Goal: Use online tool/utility: Use online tool/utility

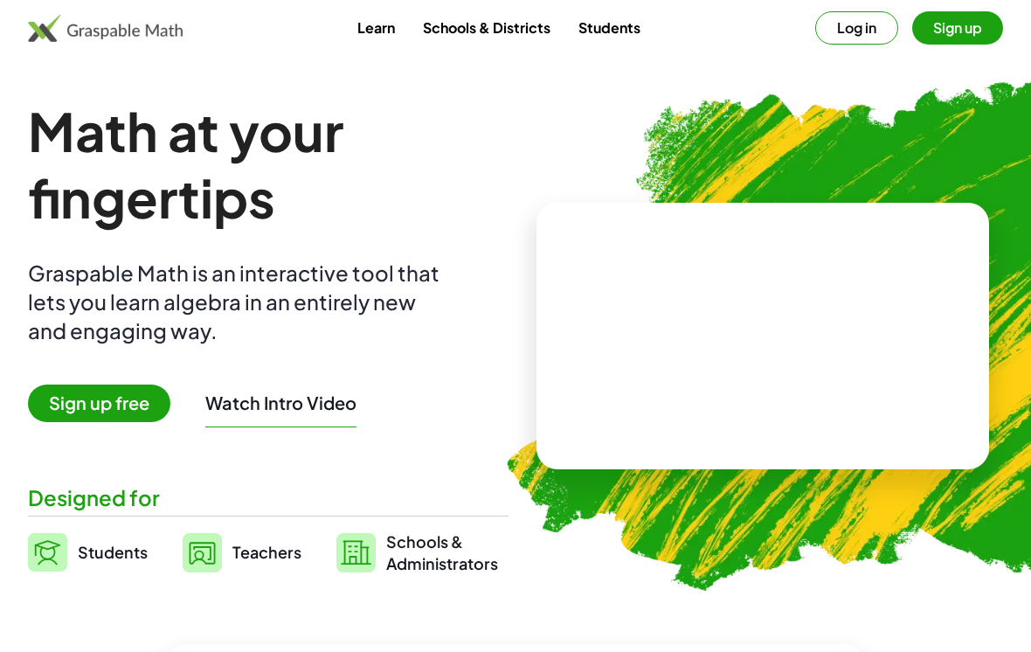
click at [856, 38] on button "Log in" at bounding box center [857, 27] width 83 height 33
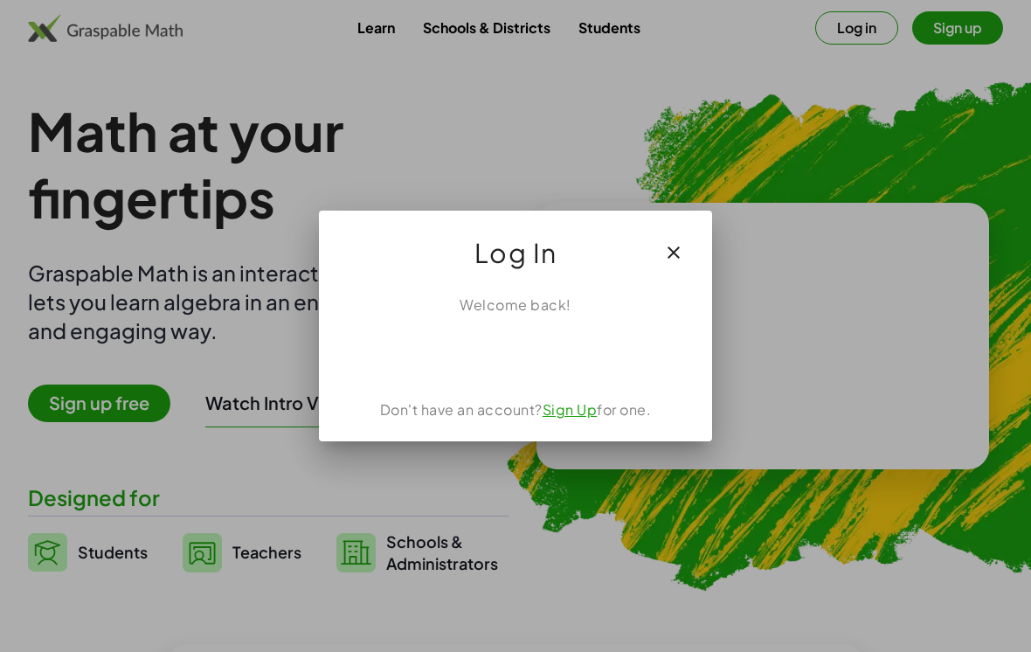
click at [552, 352] on div "Sign in with Google. Opens in new tab" at bounding box center [515, 354] width 161 height 38
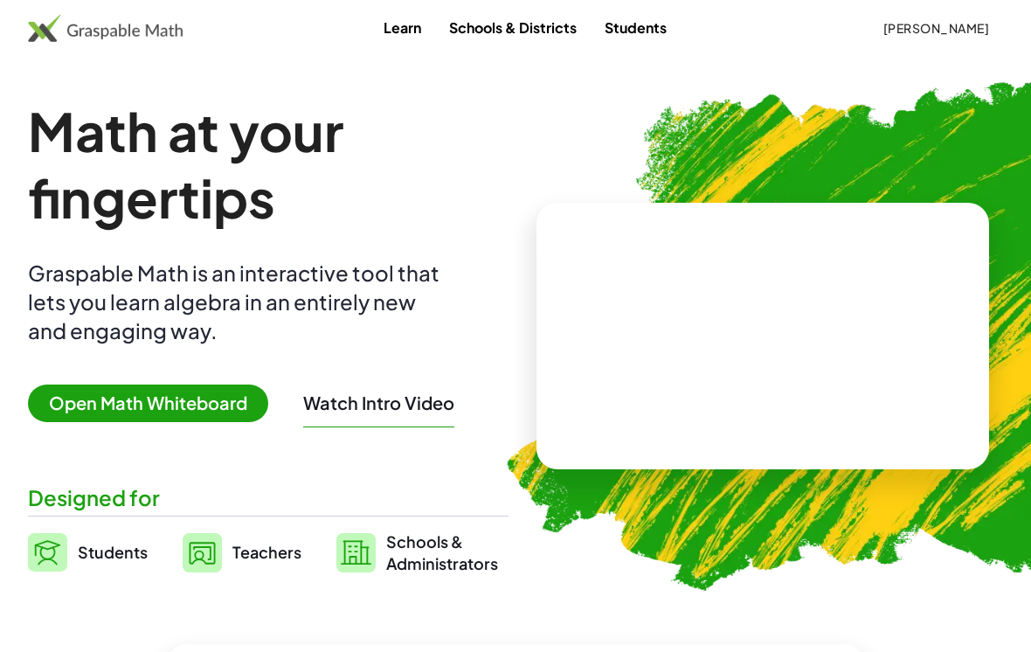
click at [221, 420] on span "Open Math Whiteboard" at bounding box center [148, 404] width 240 height 38
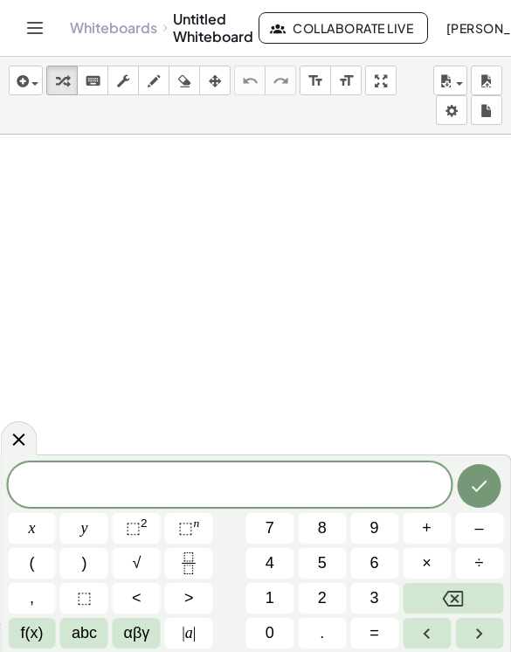
click at [482, 20] on span "[PERSON_NAME]" at bounding box center [499, 28] width 107 height 16
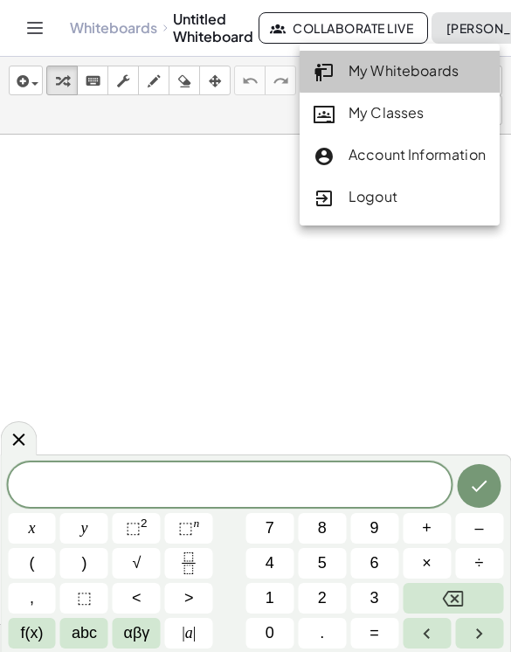
click at [456, 79] on div "My Whiteboards" at bounding box center [400, 71] width 172 height 23
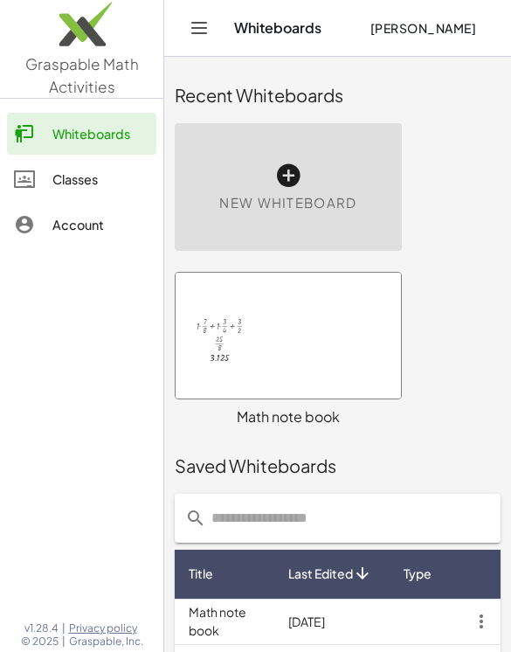
click at [323, 351] on div at bounding box center [289, 336] width 226 height 126
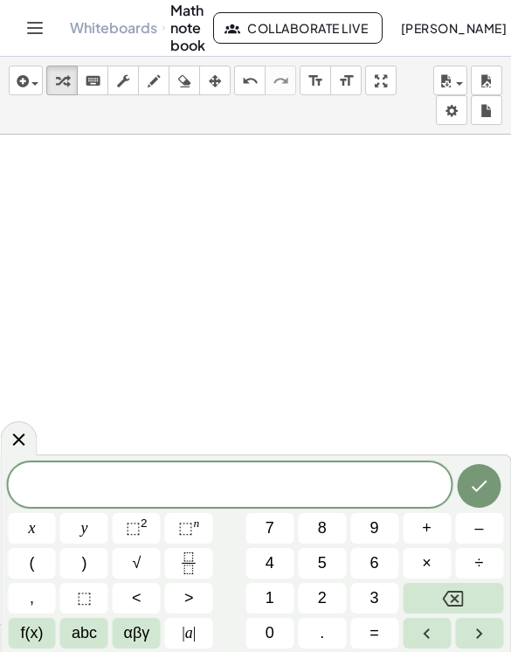
scroll to position [278, 0]
click at [337, 560] on button "5" at bounding box center [322, 563] width 48 height 31
click at [206, 571] on button "Fraction" at bounding box center [189, 563] width 48 height 31
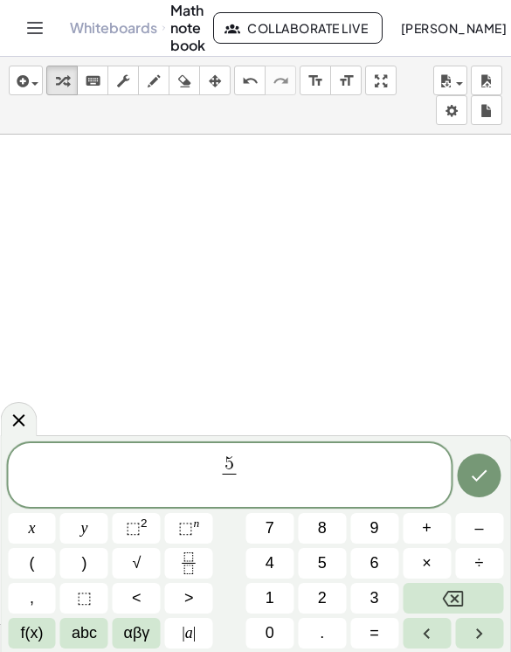
click at [283, 528] on button "7" at bounding box center [270, 528] width 48 height 31
click at [315, 462] on span "5 7 ​ ​" at bounding box center [229, 477] width 443 height 46
click at [434, 563] on button "×" at bounding box center [427, 563] width 48 height 31
click at [391, 525] on button "9" at bounding box center [375, 528] width 48 height 31
click at [194, 567] on icon "Fraction" at bounding box center [189, 563] width 22 height 22
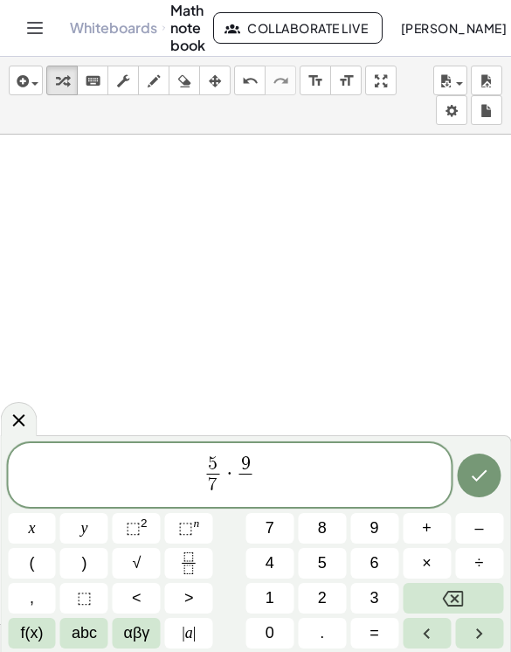
click at [274, 604] on span "1" at bounding box center [270, 599] width 9 height 24
click at [470, 591] on button "Backspace" at bounding box center [453, 598] width 101 height 31
click at [263, 629] on button "0" at bounding box center [270, 633] width 48 height 31
click at [484, 469] on icon "Done" at bounding box center [479, 475] width 21 height 21
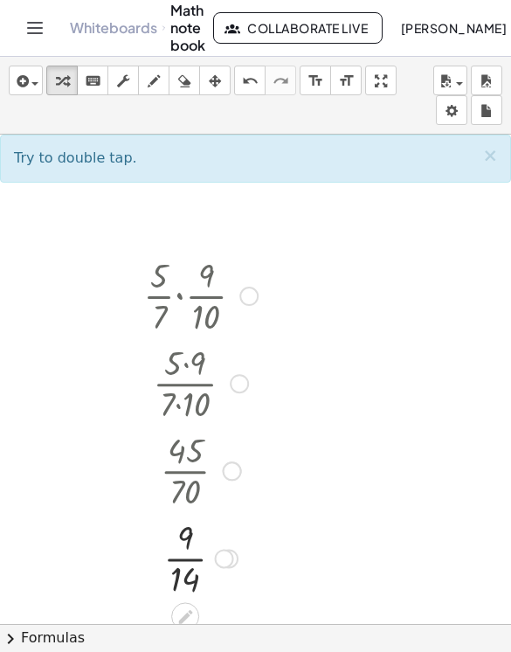
click at [191, 495] on div at bounding box center [200, 469] width 113 height 87
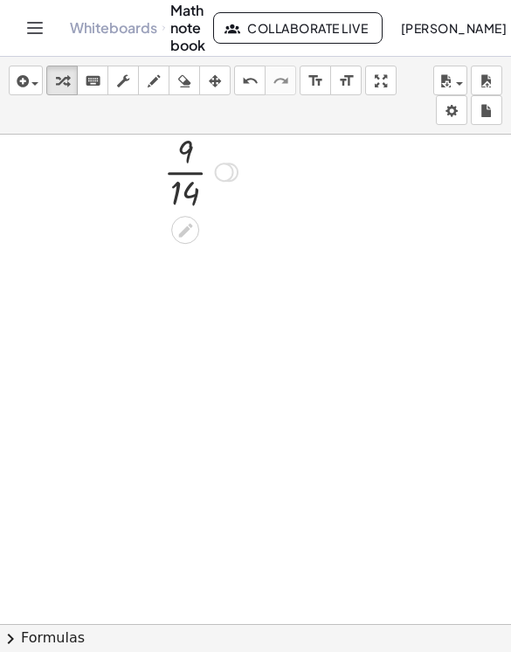
scroll to position [510, 0]
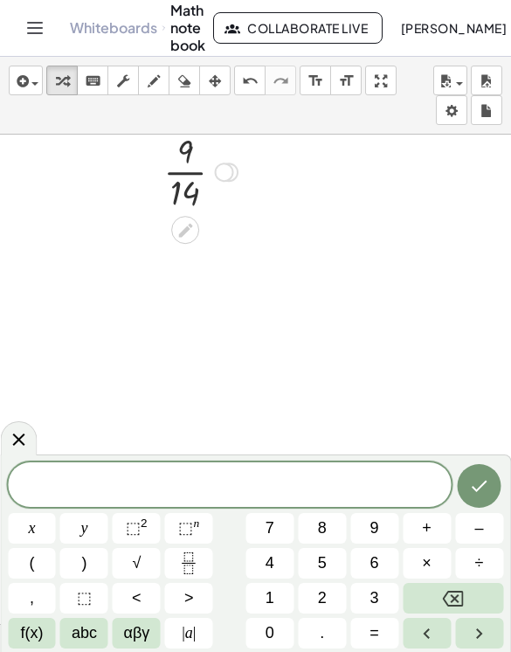
click at [282, 599] on button "1" at bounding box center [270, 598] width 48 height 31
click at [330, 529] on button "8" at bounding box center [322, 528] width 48 height 31
click at [472, 597] on button "Backspace" at bounding box center [453, 598] width 101 height 31
click at [190, 568] on icon "Fraction" at bounding box center [189, 563] width 22 height 22
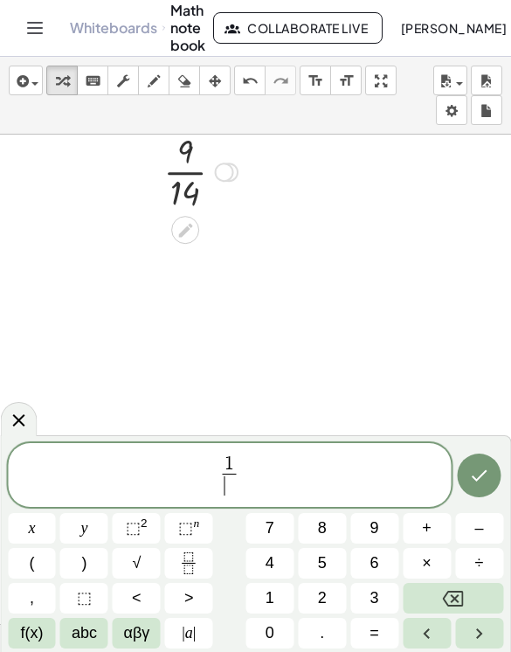
click at [336, 533] on button "8" at bounding box center [322, 528] width 48 height 31
click at [212, 480] on span "1 8 ​ ​" at bounding box center [229, 477] width 443 height 46
click at [376, 595] on span "3" at bounding box center [375, 599] width 9 height 24
click at [320, 483] on span "3 ​ 1 8 ​" at bounding box center [229, 477] width 443 height 46
click at [422, 566] on span "×" at bounding box center [427, 564] width 10 height 24
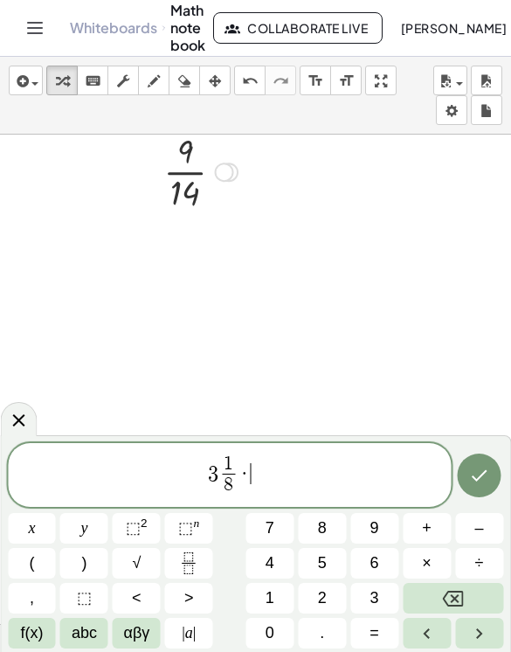
click at [87, 593] on span "⬚" at bounding box center [84, 599] width 15 height 24
click at [246, 473] on span "⬚" at bounding box center [251, 473] width 17 height 21
click at [279, 477] on span "3 1 8 ​ · ​ ⬚" at bounding box center [229, 477] width 443 height 46
click at [325, 607] on span "2" at bounding box center [322, 599] width 9 height 24
click at [197, 563] on icon "Fraction" at bounding box center [189, 563] width 22 height 22
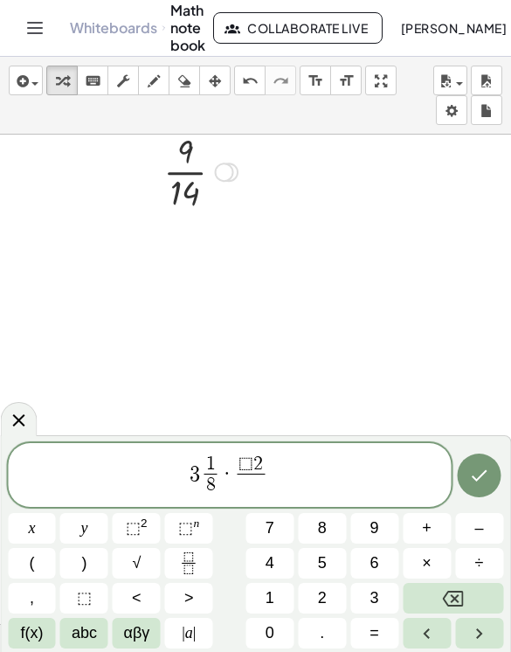
click at [247, 463] on span "⬚" at bounding box center [246, 464] width 15 height 19
click at [451, 602] on icon "Backspace" at bounding box center [453, 598] width 21 height 21
click at [228, 483] on span "3 1 8 ​ · ​ 2 ​" at bounding box center [229, 477] width 443 height 46
click at [246, 481] on span at bounding box center [251, 486] width 13 height 24
click at [240, 474] on span "3 1 8 ​ · 2 ​ ​" at bounding box center [229, 477] width 443 height 46
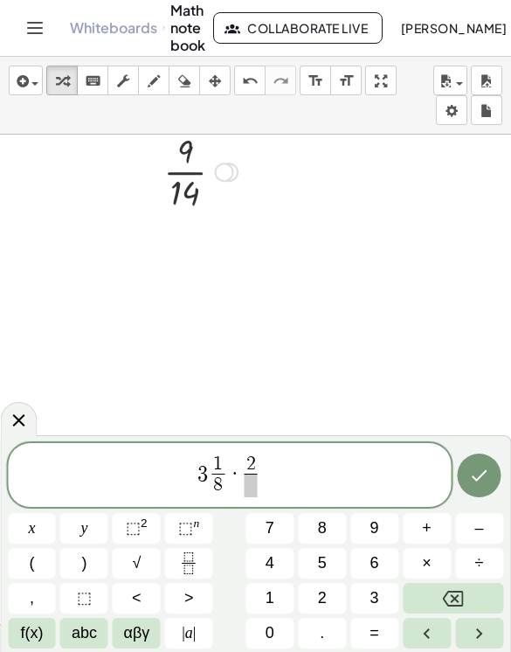
click at [327, 600] on button "2" at bounding box center [322, 598] width 48 height 31
click at [257, 465] on span "2" at bounding box center [257, 464] width 10 height 19
click at [444, 589] on icon "Backspace" at bounding box center [453, 598] width 21 height 21
click at [371, 595] on span "3" at bounding box center [375, 599] width 9 height 24
click at [267, 478] on span "3 1 8 ​ · 2 3 ​ ​" at bounding box center [229, 477] width 443 height 46
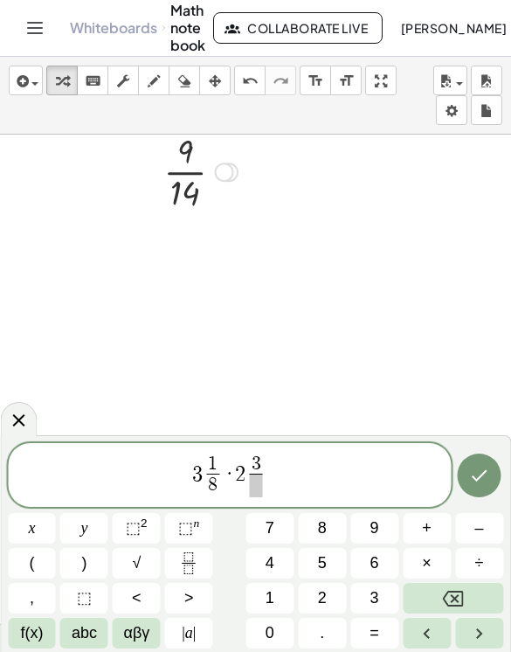
click at [251, 488] on span at bounding box center [256, 486] width 13 height 24
click at [332, 561] on button "5" at bounding box center [322, 563] width 48 height 31
click at [499, 477] on button "Done" at bounding box center [480, 476] width 44 height 44
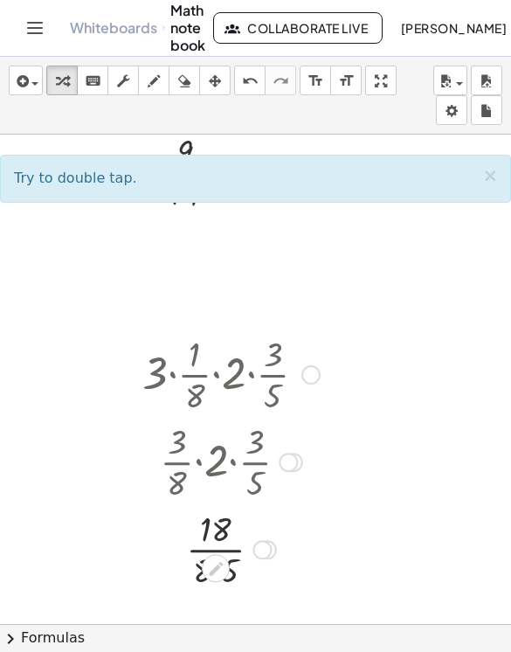
click at [216, 550] on div "· · 8 · 5 18" at bounding box center [216, 550] width 0 height 0
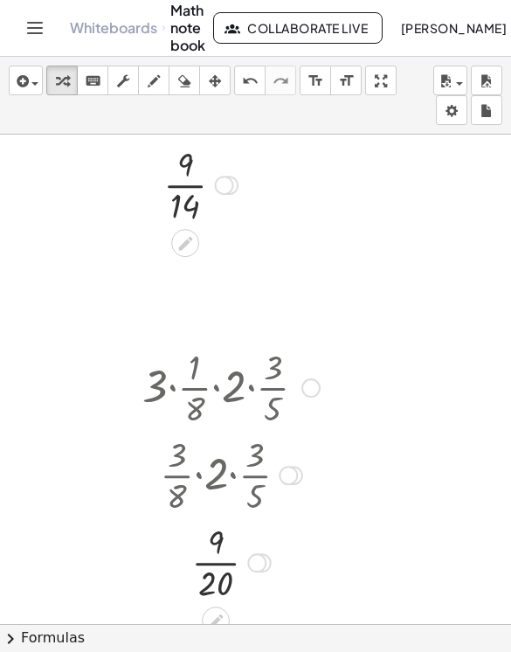
scroll to position [477, 0]
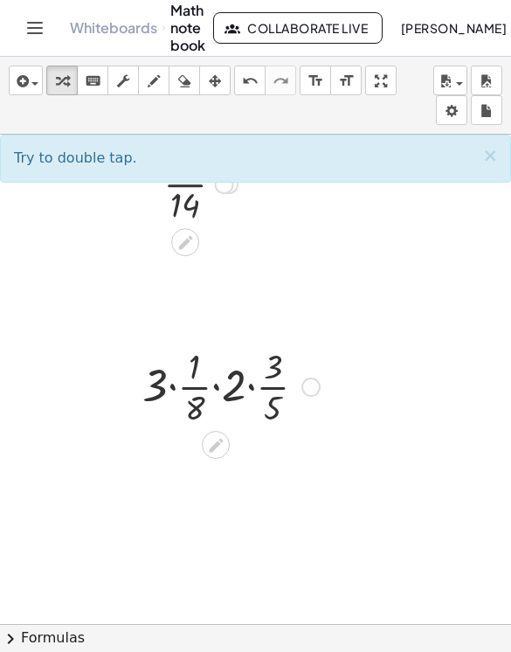
click at [219, 444] on icon at bounding box center [216, 445] width 14 height 14
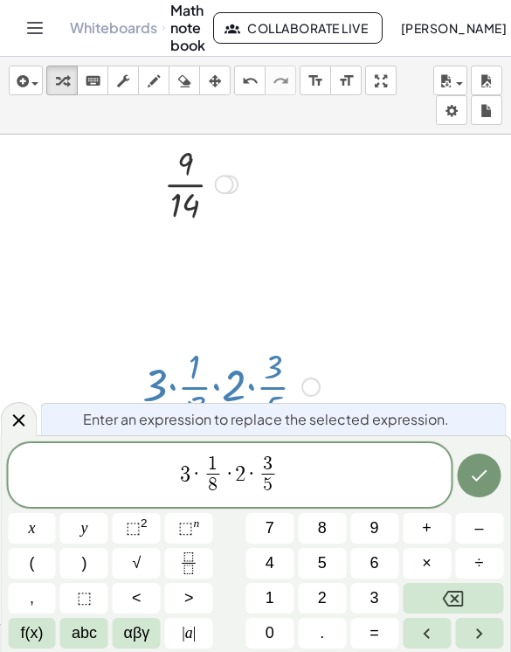
click at [209, 480] on span "8" at bounding box center [213, 485] width 10 height 19
click at [211, 468] on span "1" at bounding box center [213, 464] width 10 height 19
click at [208, 477] on span "8" at bounding box center [212, 486] width 13 height 24
click at [473, 481] on icon "Done" at bounding box center [479, 475] width 21 height 21
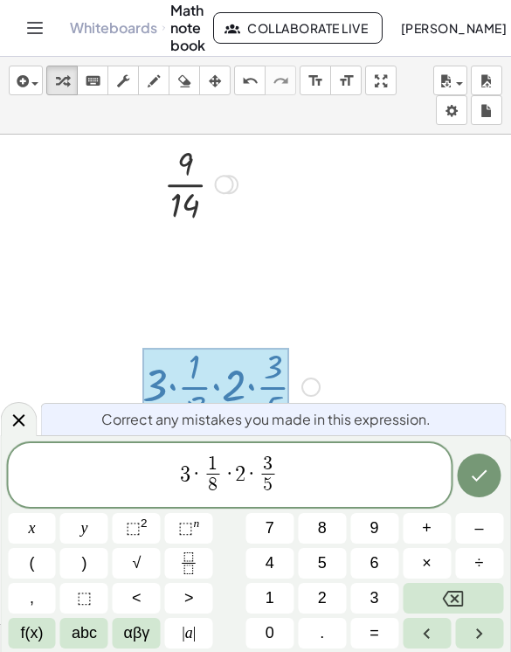
click at [236, 481] on span "2" at bounding box center [240, 473] width 10 height 21
click at [260, 476] on span "3 5 ​" at bounding box center [268, 476] width 21 height 43
click at [434, 625] on icon "Left arrow" at bounding box center [427, 633] width 21 height 21
click at [465, 596] on button "Backspace" at bounding box center [453, 598] width 101 height 31
click at [210, 475] on span "1 8 ​" at bounding box center [219, 476] width 21 height 43
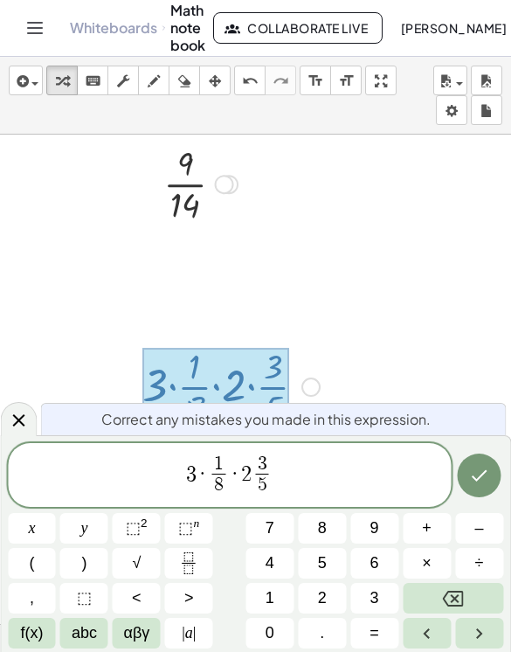
click at [462, 596] on icon "Backspace" at bounding box center [453, 599] width 21 height 16
click at [487, 472] on icon "Done" at bounding box center [480, 475] width 16 height 11
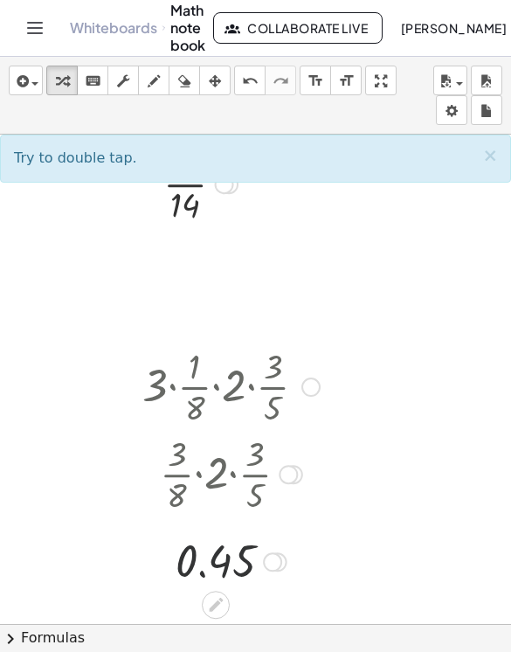
click at [219, 595] on div at bounding box center [216, 605] width 28 height 28
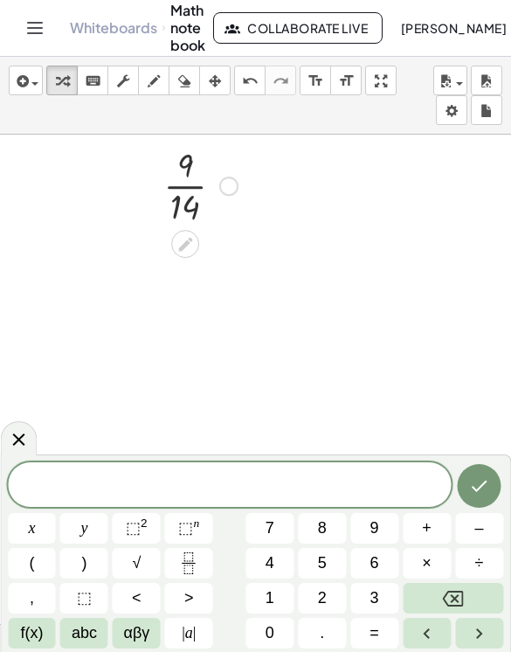
scroll to position [467, 0]
click at [287, 590] on button "1" at bounding box center [270, 598] width 48 height 31
click at [318, 567] on span "5" at bounding box center [322, 564] width 9 height 24
click at [273, 624] on span "0" at bounding box center [270, 633] width 9 height 24
click at [272, 629] on span "0" at bounding box center [270, 633] width 9 height 24
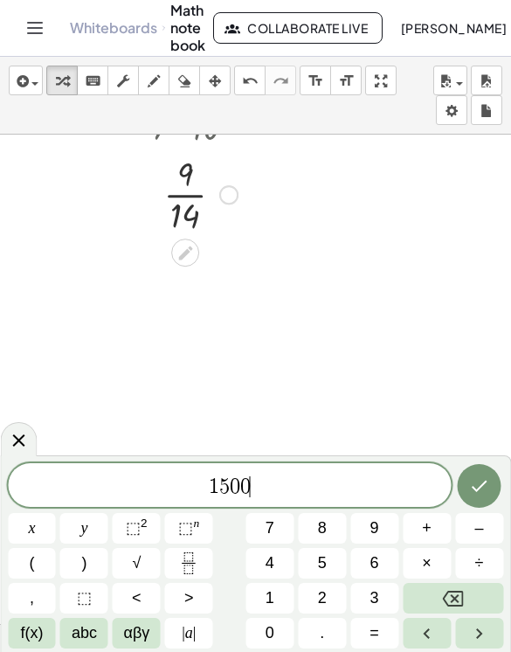
click at [486, 563] on button "÷" at bounding box center [479, 563] width 48 height 31
click at [272, 600] on span "1" at bounding box center [270, 599] width 9 height 24
click at [271, 599] on span "1" at bounding box center [270, 599] width 9 height 24
click at [470, 591] on button "Backspace" at bounding box center [453, 598] width 101 height 31
click at [278, 620] on button "0" at bounding box center [270, 633] width 48 height 31
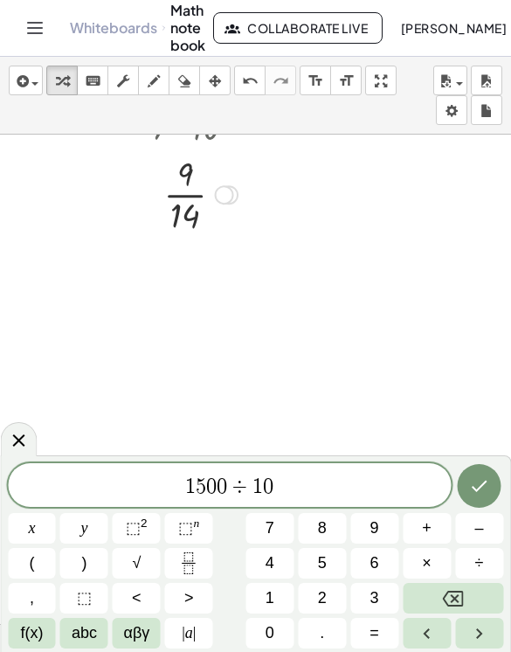
click at [489, 487] on icon "Done" at bounding box center [479, 486] width 21 height 21
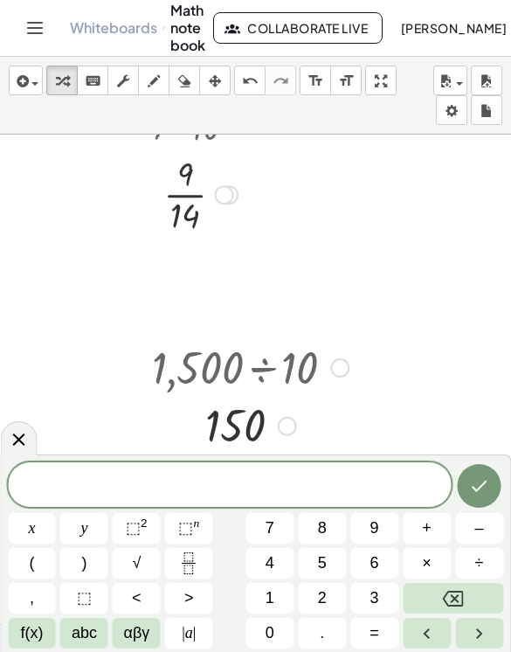
click at [374, 490] on span at bounding box center [229, 486] width 443 height 26
click at [386, 525] on button "9" at bounding box center [375, 528] width 48 height 31
click at [293, 593] on button "1" at bounding box center [270, 598] width 48 height 31
click at [491, 566] on button "÷" at bounding box center [479, 563] width 48 height 31
click at [281, 522] on button "7" at bounding box center [270, 528] width 48 height 31
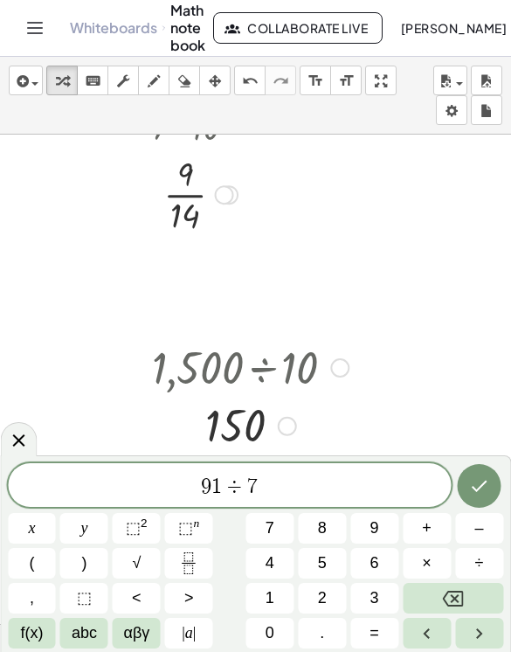
click at [487, 490] on icon "Done" at bounding box center [479, 486] width 21 height 21
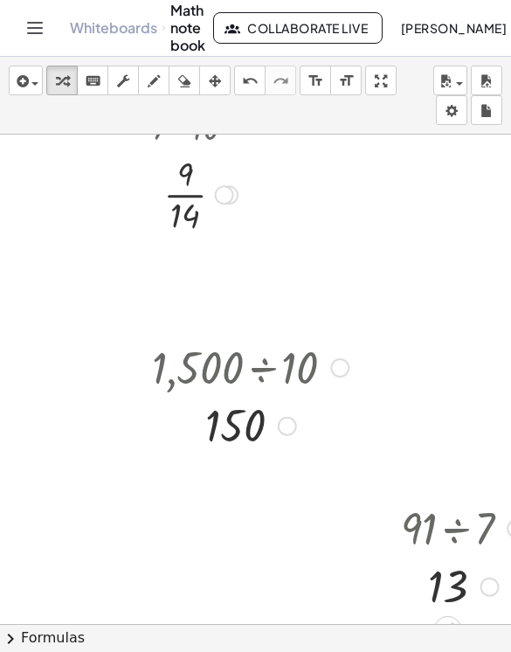
click at [440, 542] on div at bounding box center [463, 526] width 142 height 59
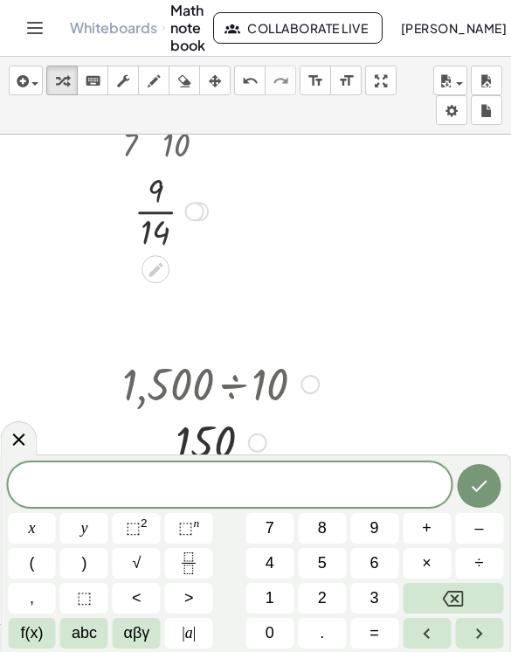
scroll to position [447, 24]
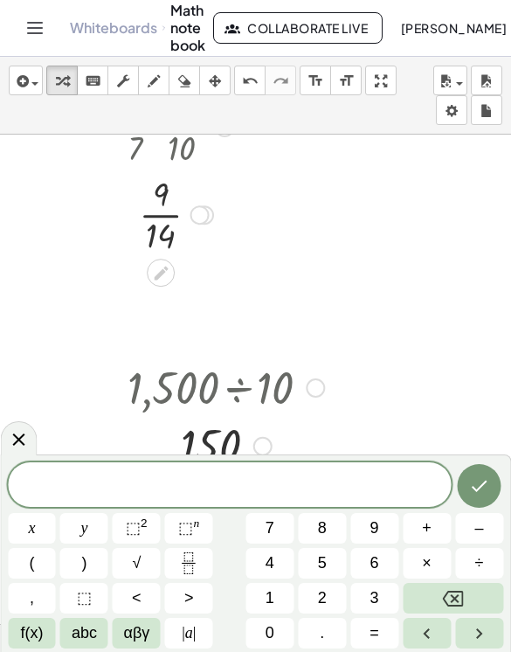
click at [277, 596] on button "1" at bounding box center [270, 598] width 48 height 31
click at [382, 601] on button "3" at bounding box center [375, 598] width 48 height 31
click at [282, 597] on button "1" at bounding box center [270, 598] width 48 height 31
click at [489, 574] on button "÷" at bounding box center [479, 563] width 48 height 31
click at [286, 565] on button "4" at bounding box center [270, 563] width 48 height 31
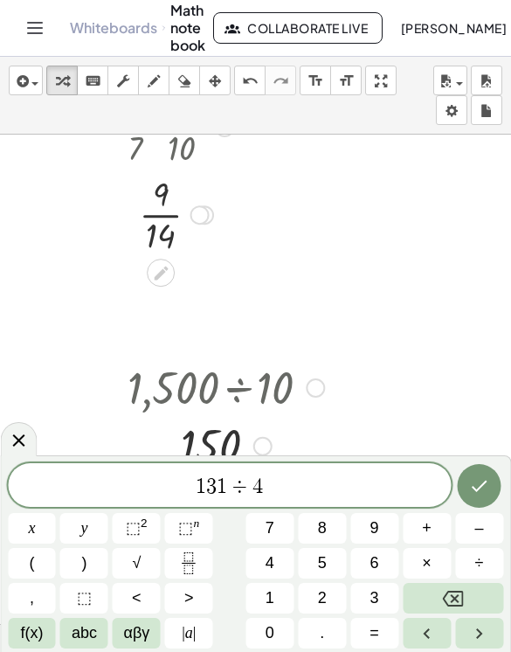
click at [477, 494] on icon "Done" at bounding box center [479, 486] width 21 height 21
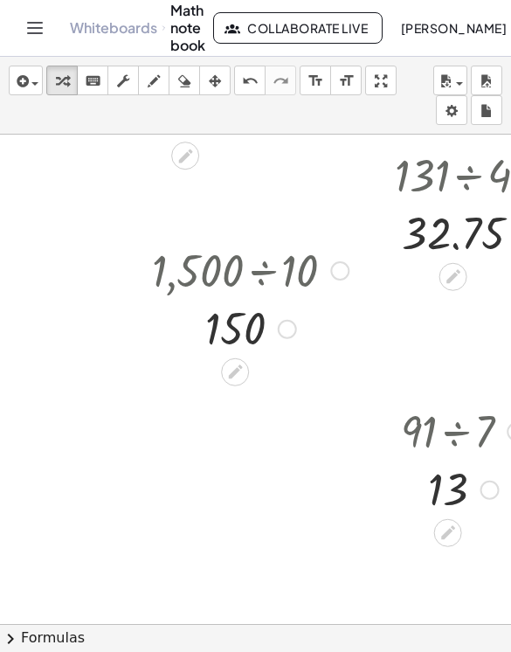
scroll to position [568, 0]
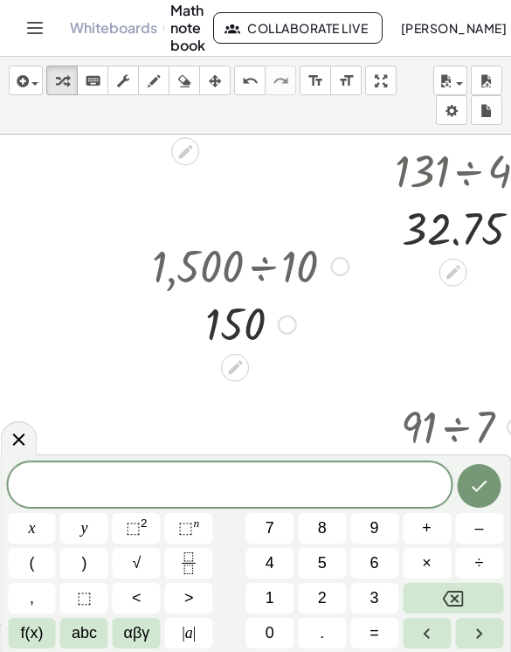
click at [393, 559] on button "6" at bounding box center [375, 563] width 48 height 31
click at [289, 595] on button "1" at bounding box center [270, 598] width 48 height 31
click at [285, 533] on button "7" at bounding box center [270, 528] width 48 height 31
click at [285, 566] on button "4" at bounding box center [270, 563] width 48 height 31
click at [483, 567] on span "÷" at bounding box center [480, 564] width 9 height 24
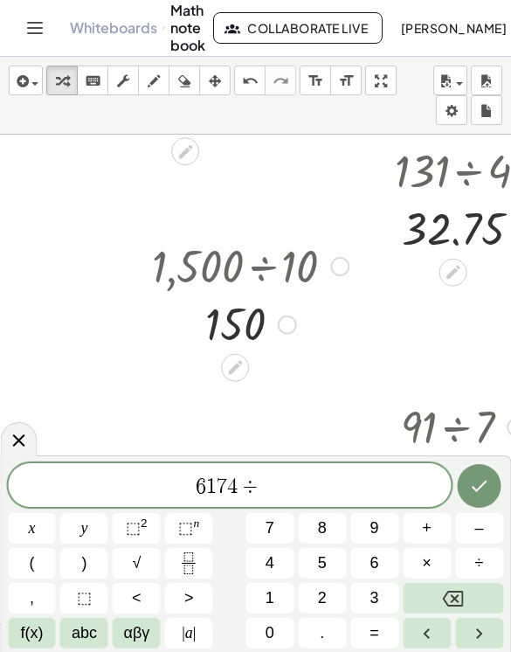
click at [385, 522] on button "9" at bounding box center [375, 528] width 48 height 31
click at [471, 495] on icon "Done" at bounding box center [479, 486] width 21 height 21
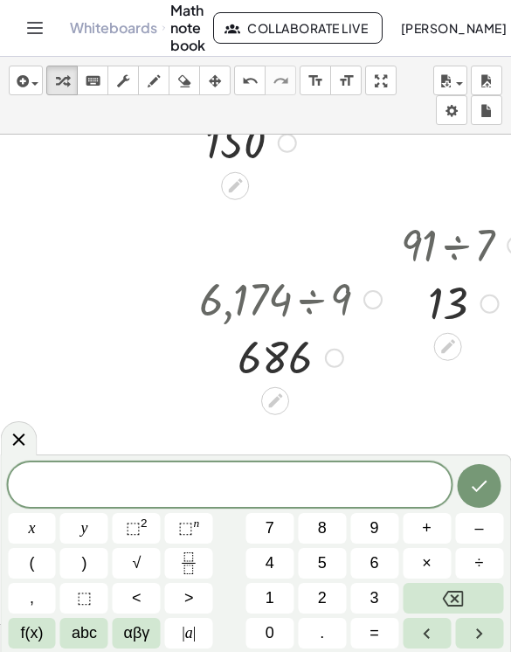
scroll to position [745, 0]
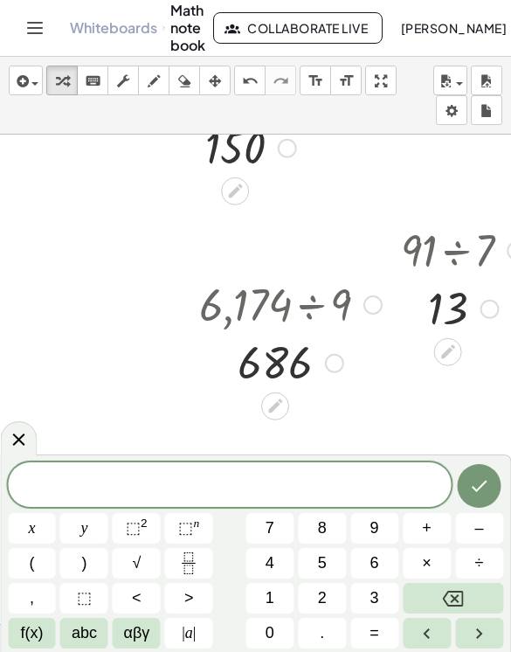
click at [382, 598] on button "3" at bounding box center [375, 598] width 48 height 31
click at [278, 533] on button "7" at bounding box center [270, 528] width 48 height 31
click at [478, 562] on span "÷" at bounding box center [480, 564] width 9 height 24
click at [379, 564] on button "6" at bounding box center [375, 563] width 48 height 31
click at [480, 485] on icon "Done" at bounding box center [479, 486] width 21 height 21
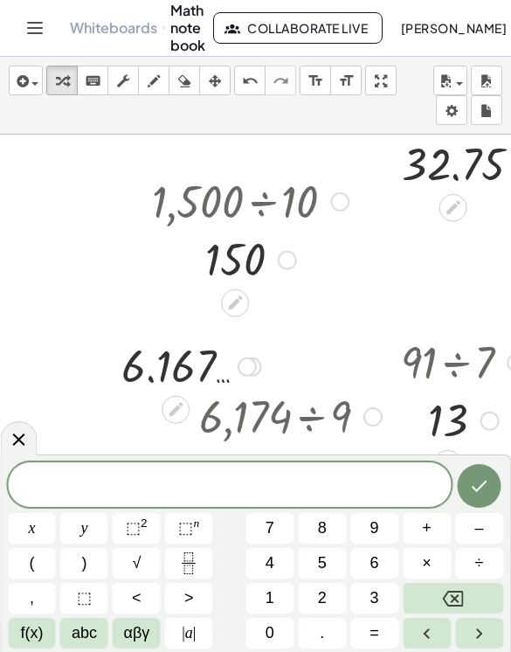
scroll to position [635, 0]
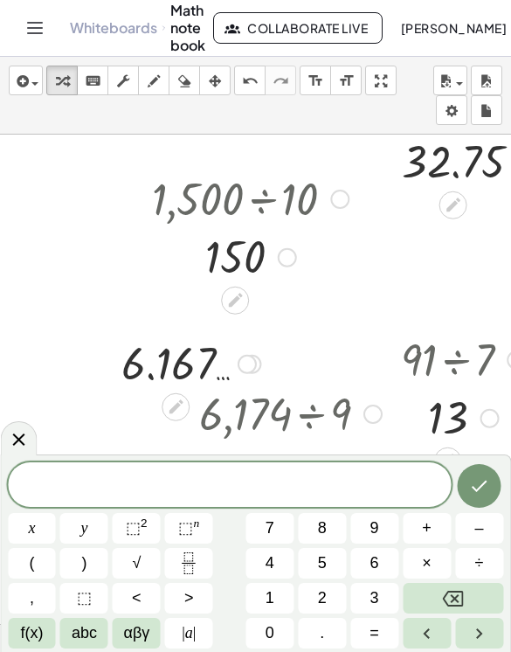
click at [26, 444] on icon at bounding box center [18, 439] width 21 height 21
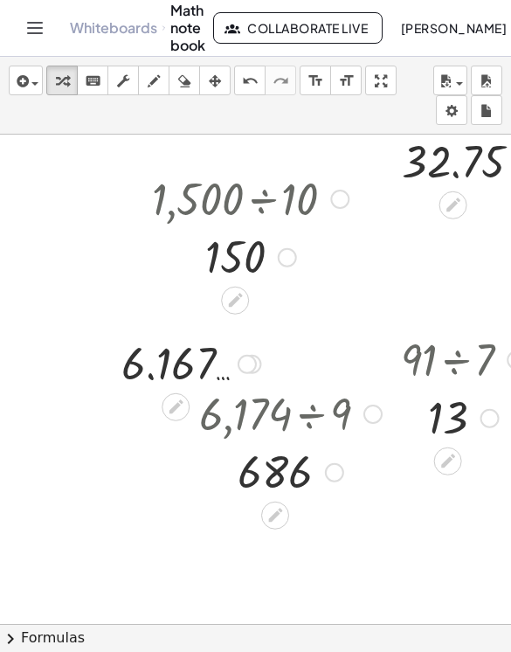
click at [185, 410] on icon at bounding box center [176, 407] width 18 height 18
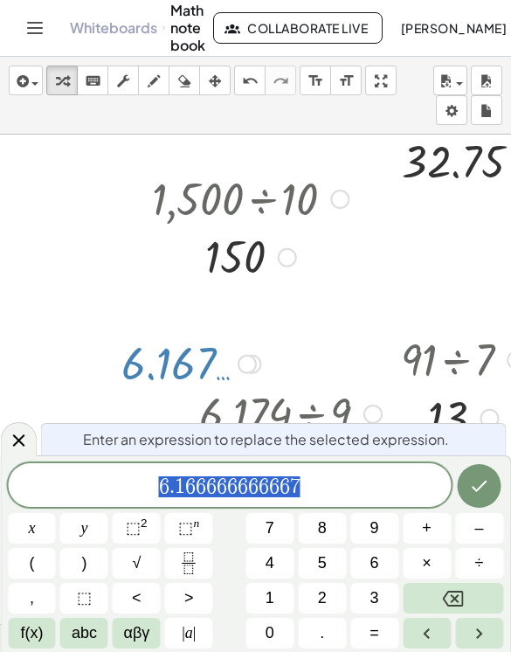
click at [469, 593] on button "Backspace" at bounding box center [453, 598] width 101 height 31
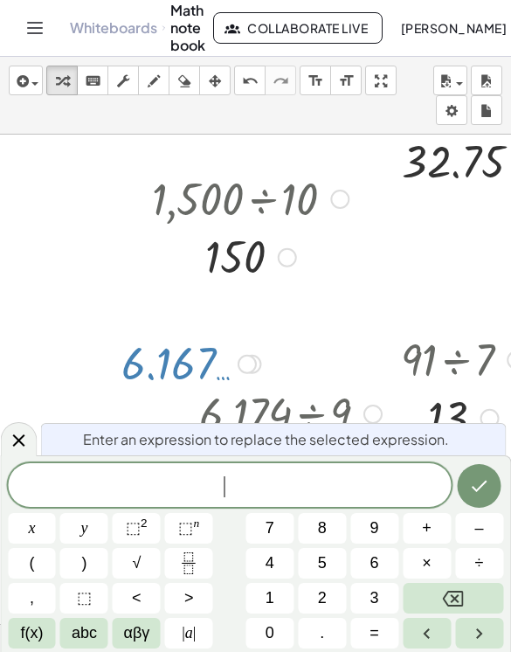
click at [376, 606] on span "3" at bounding box center [375, 599] width 9 height 24
click at [272, 533] on span "7" at bounding box center [270, 529] width 9 height 24
click at [435, 560] on button "×" at bounding box center [427, 563] width 48 height 31
click at [382, 566] on button "6" at bounding box center [375, 563] width 48 height 31
click at [481, 490] on icon "Done" at bounding box center [479, 486] width 21 height 21
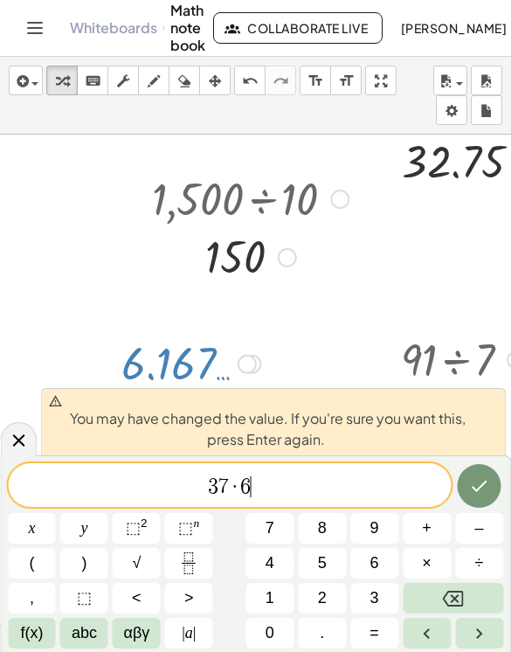
click at [483, 485] on icon "Done" at bounding box center [480, 486] width 16 height 11
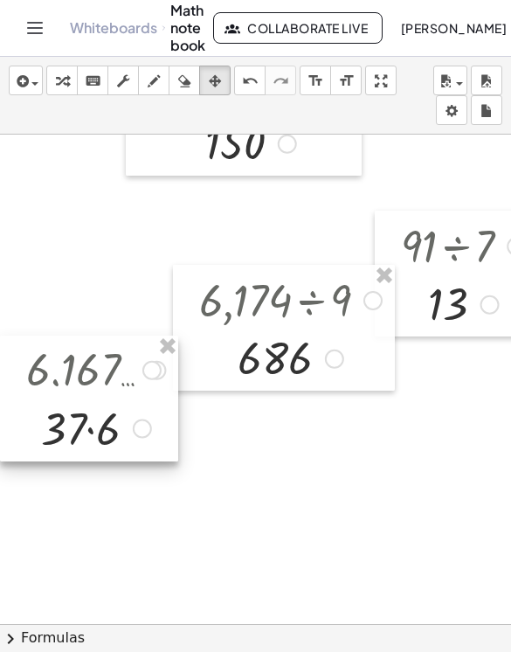
scroll to position [744, 0]
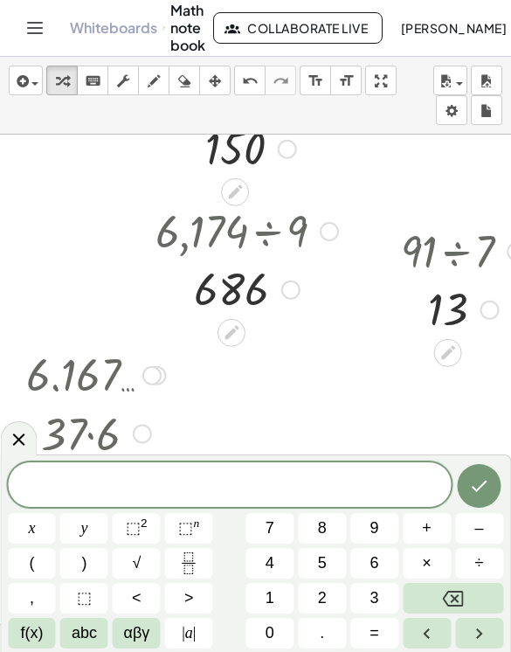
click at [278, 566] on button "4" at bounding box center [270, 563] width 48 height 31
click at [336, 527] on button "8" at bounding box center [322, 528] width 48 height 31
click at [328, 607] on button "2" at bounding box center [322, 598] width 48 height 31
click at [316, 531] on button "8" at bounding box center [322, 528] width 48 height 31
click at [437, 570] on button "×" at bounding box center [427, 563] width 48 height 31
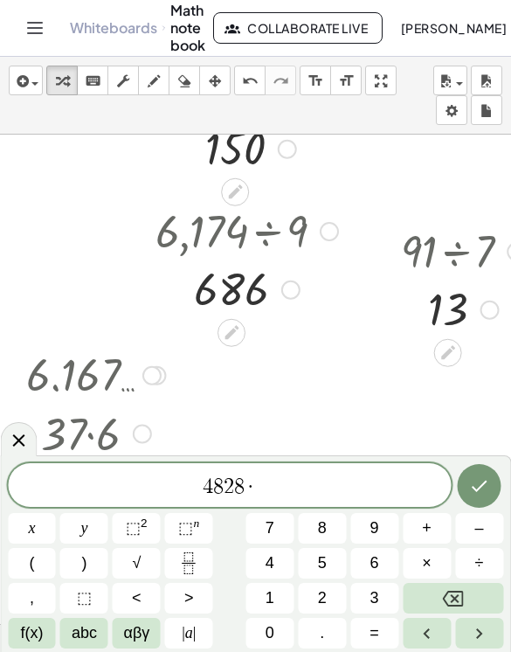
click at [330, 596] on button "2" at bounding box center [322, 598] width 48 height 31
click at [484, 488] on icon "Done" at bounding box center [479, 486] width 21 height 21
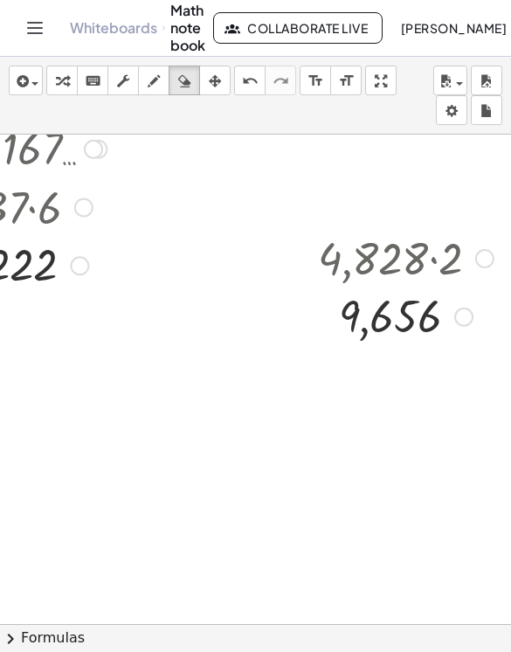
scroll to position [971, 59]
click at [214, 93] on button "arrange" at bounding box center [214, 81] width 31 height 30
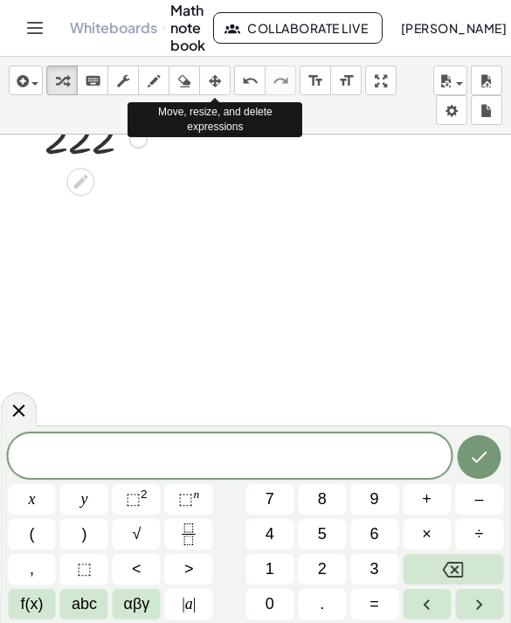
scroll to position [1100, 0]
click at [272, 542] on span "4" at bounding box center [270, 535] width 9 height 24
click at [331, 507] on button "8" at bounding box center [322, 499] width 48 height 31
click at [337, 574] on button "2" at bounding box center [322, 569] width 48 height 31
click at [330, 521] on button "5" at bounding box center [322, 534] width 48 height 31
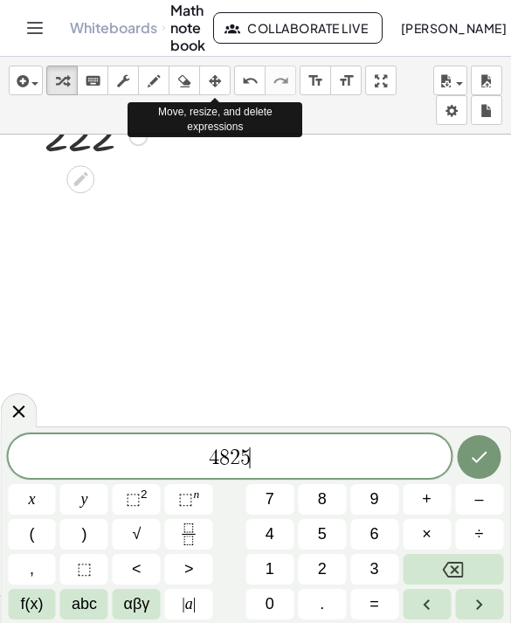
click at [483, 543] on span "÷" at bounding box center [480, 535] width 9 height 24
click at [330, 564] on button "2" at bounding box center [322, 569] width 48 height 31
click at [484, 467] on icon "Done" at bounding box center [479, 457] width 21 height 21
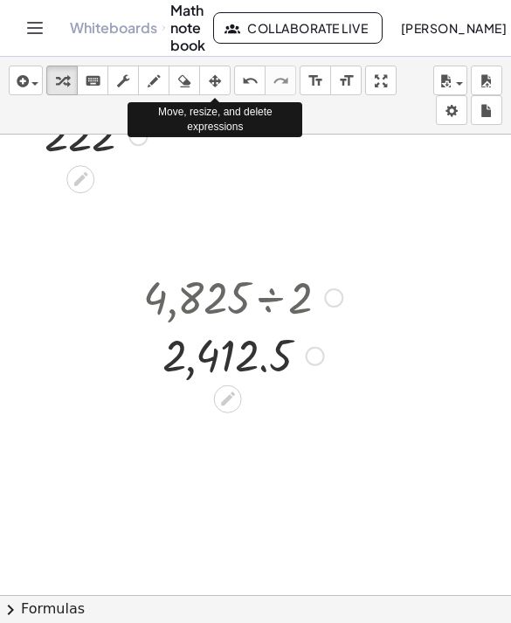
scroll to position [1108, 9]
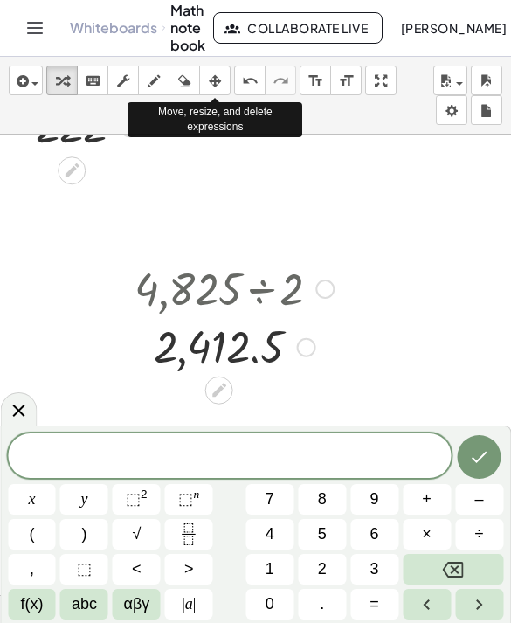
click at [319, 468] on span at bounding box center [229, 457] width 443 height 26
click at [336, 577] on button "2" at bounding box center [322, 569] width 48 height 31
click at [487, 540] on button "÷" at bounding box center [479, 534] width 48 height 31
click at [283, 538] on button "4" at bounding box center [270, 534] width 48 height 31
click at [345, 494] on button "8" at bounding box center [322, 499] width 48 height 31
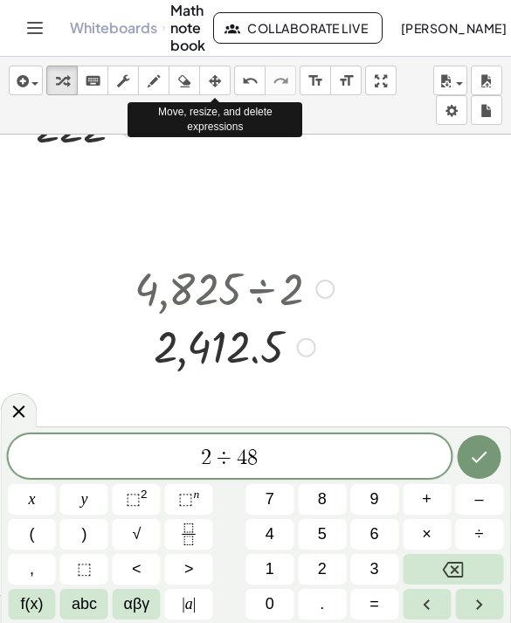
click at [324, 573] on span "2" at bounding box center [322, 570] width 9 height 24
click at [334, 529] on button "5" at bounding box center [322, 534] width 48 height 31
click at [490, 469] on button "Done" at bounding box center [480, 457] width 44 height 44
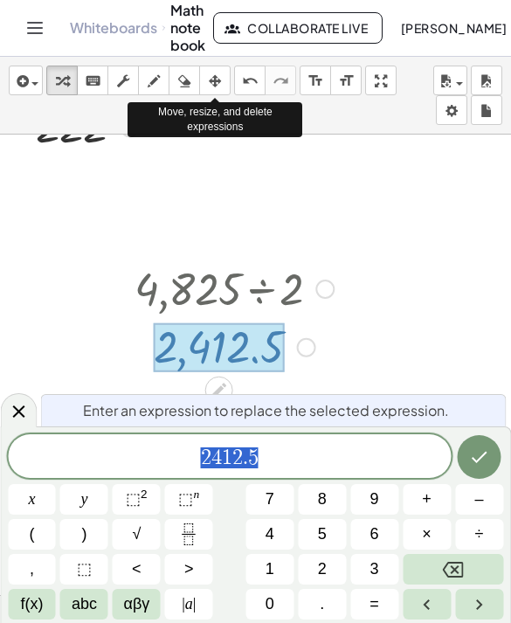
click at [492, 461] on button "Done" at bounding box center [480, 457] width 44 height 44
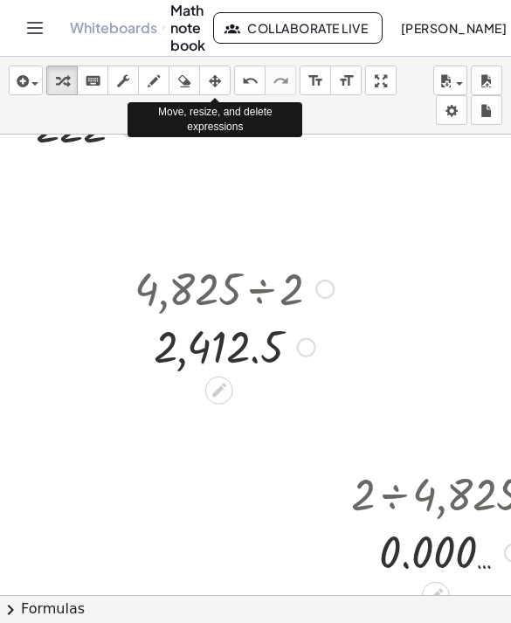
click at [323, 297] on div at bounding box center [325, 289] width 19 height 19
click at [334, 280] on div at bounding box center [234, 287] width 217 height 59
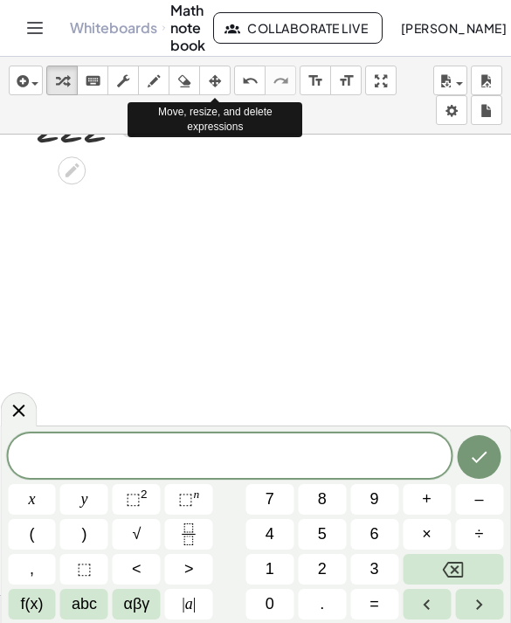
click at [337, 561] on button "2" at bounding box center [322, 569] width 48 height 31
click at [323, 573] on span "2" at bounding box center [322, 570] width 9 height 24
click at [319, 511] on button "8" at bounding box center [322, 499] width 48 height 31
click at [490, 539] on button "÷" at bounding box center [479, 534] width 48 height 31
click at [384, 525] on button "6" at bounding box center [375, 534] width 48 height 31
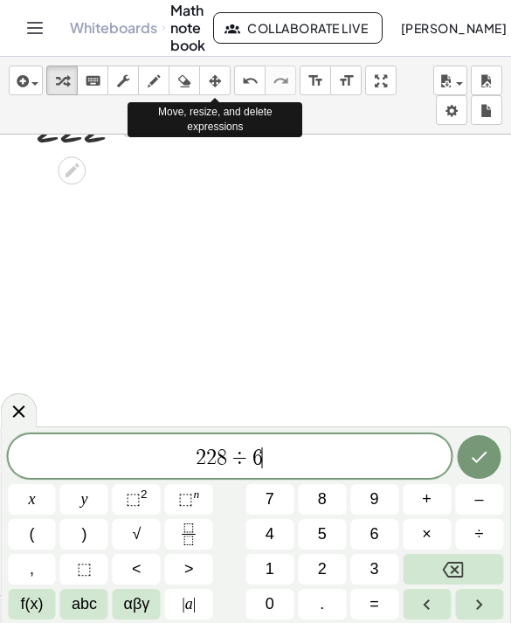
click at [482, 456] on icon "Done" at bounding box center [480, 457] width 16 height 11
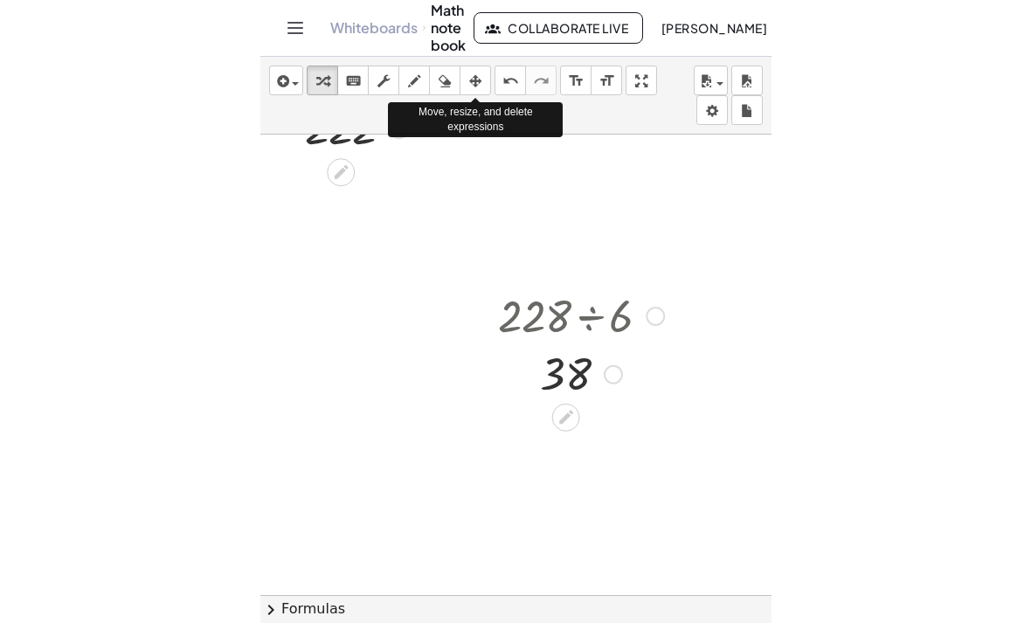
scroll to position [1109, 0]
